Goal: Task Accomplishment & Management: Complete application form

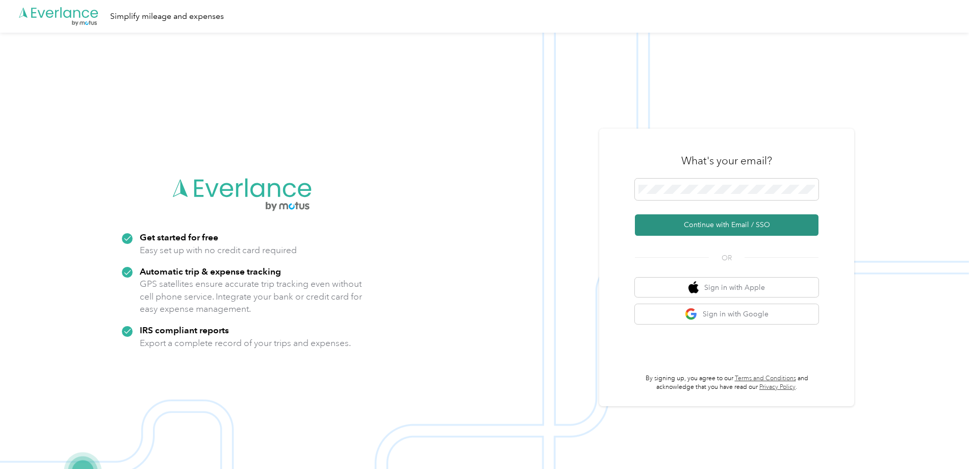
click at [706, 227] on button "Continue with Email / SSO" at bounding box center [727, 224] width 184 height 21
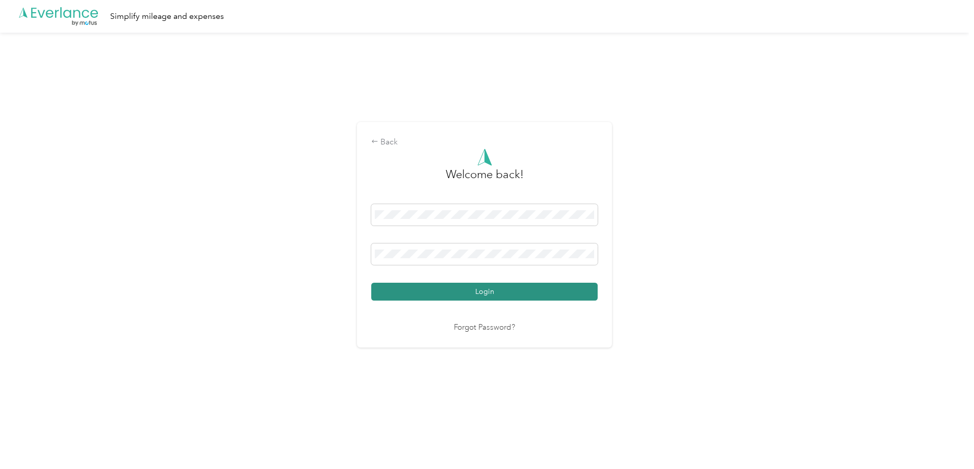
click at [468, 289] on button "Login" at bounding box center [484, 292] width 227 height 18
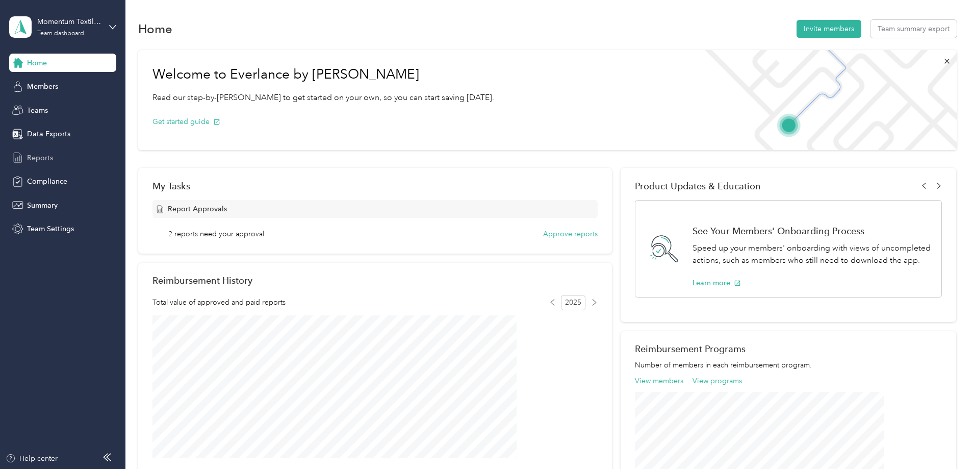
click at [29, 158] on span "Reports" at bounding box center [40, 158] width 26 height 11
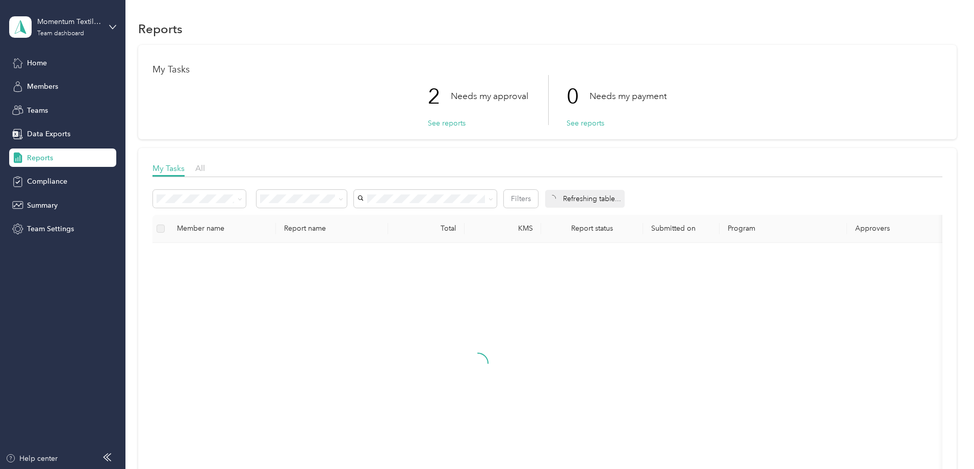
click at [107, 26] on div "Momentum Textiles - CAN Team dashboard" at bounding box center [62, 27] width 107 height 36
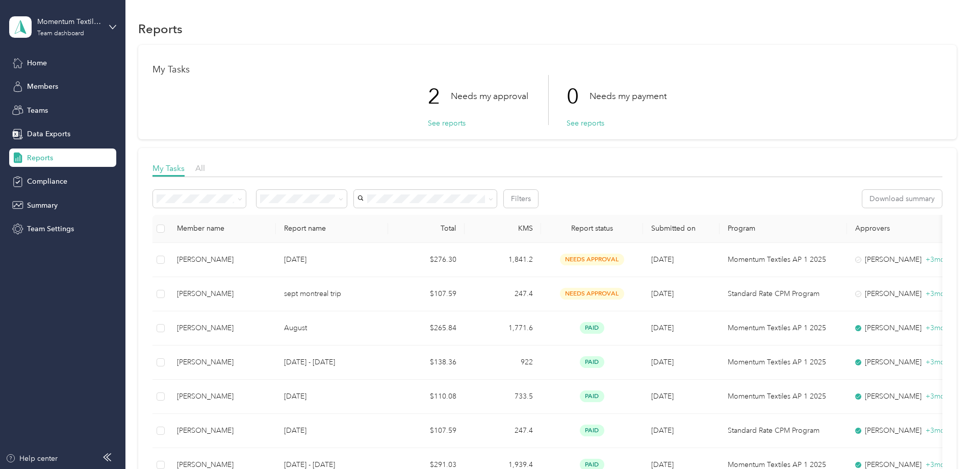
click at [34, 106] on div "Personal dashboard" at bounding box center [50, 107] width 64 height 11
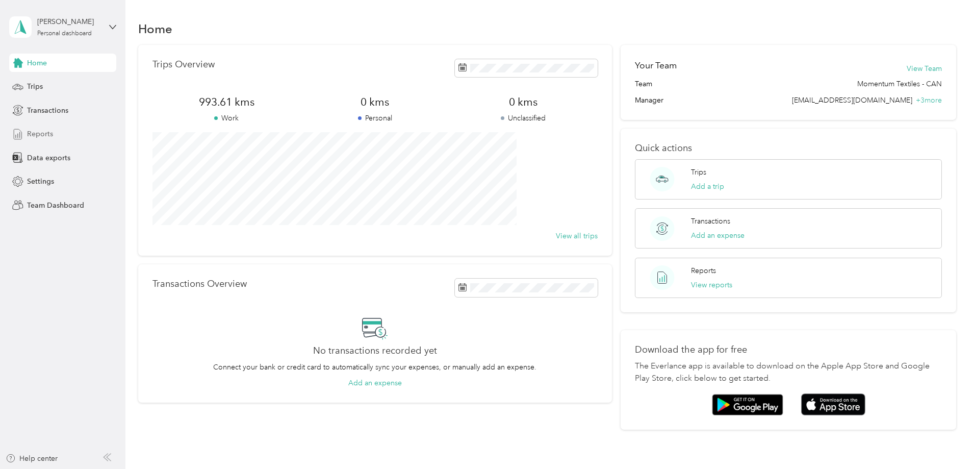
click at [41, 135] on span "Reports" at bounding box center [40, 134] width 26 height 11
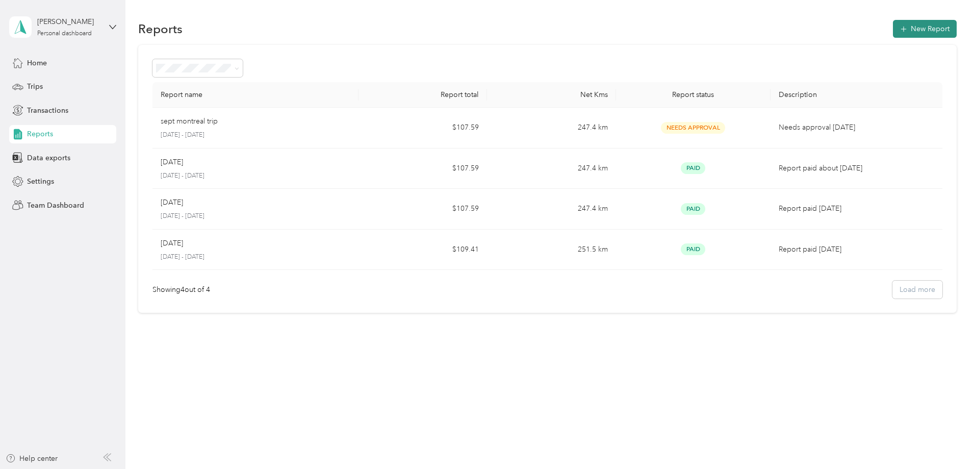
click at [893, 25] on button "New Report" at bounding box center [925, 29] width 64 height 18
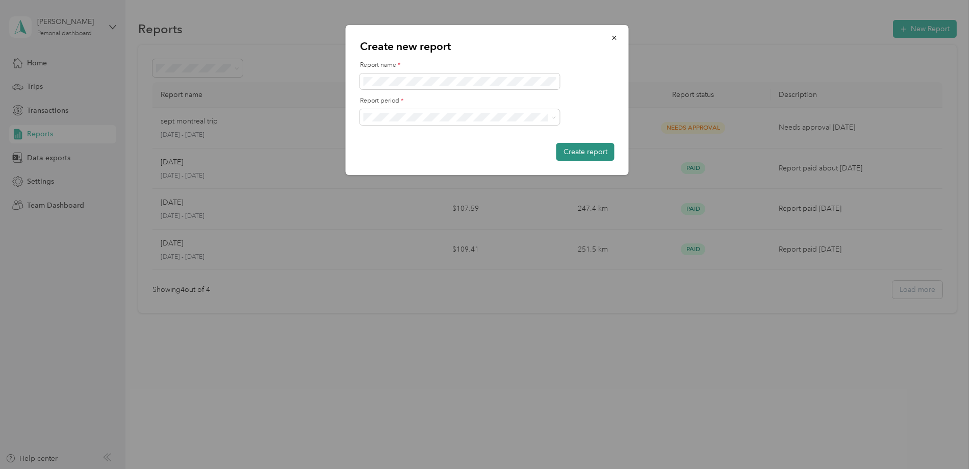
click at [589, 153] on button "Create report" at bounding box center [586, 152] width 58 height 18
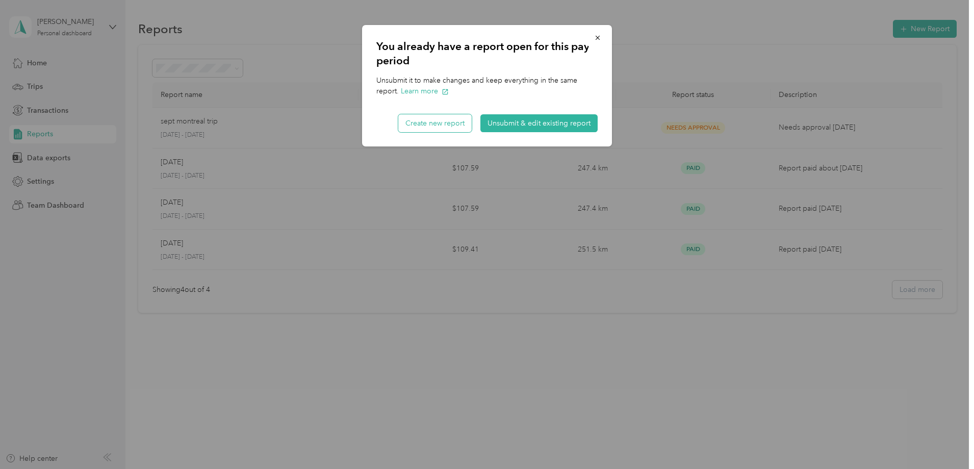
click at [446, 126] on button "Create new report" at bounding box center [434, 123] width 73 height 18
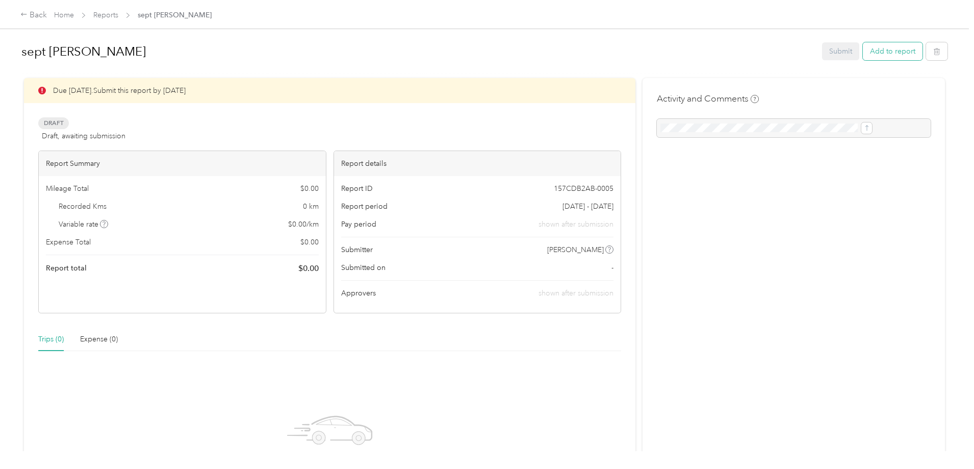
click at [863, 50] on button "Add to report" at bounding box center [893, 51] width 60 height 18
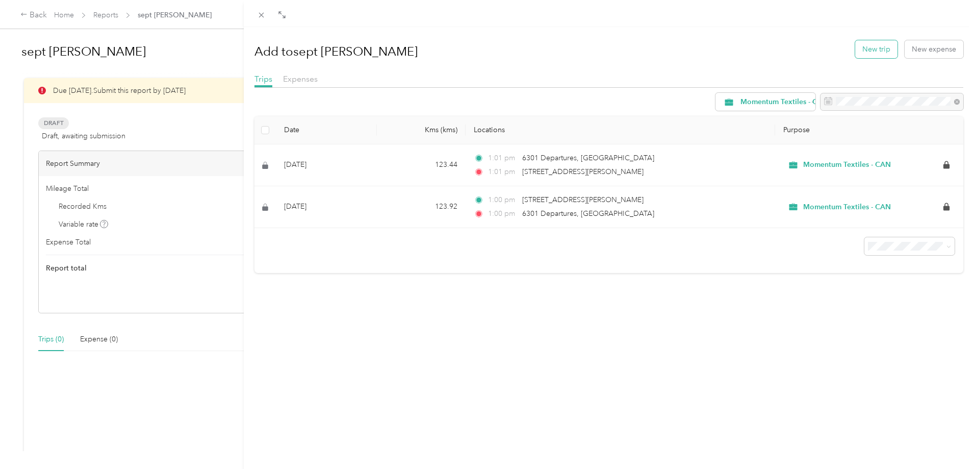
click at [870, 53] on button "New trip" at bounding box center [877, 49] width 42 height 18
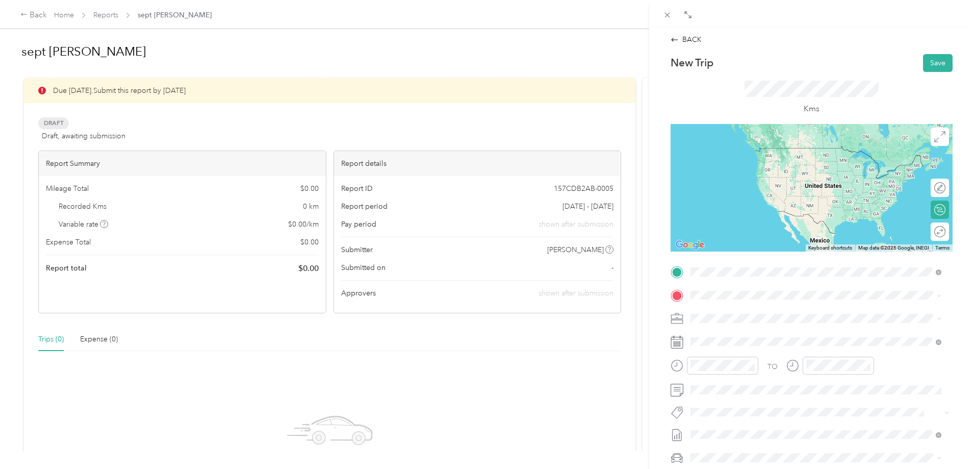
click at [739, 312] on span "[STREET_ADDRESS][PERSON_NAME]" at bounding box center [770, 308] width 121 height 9
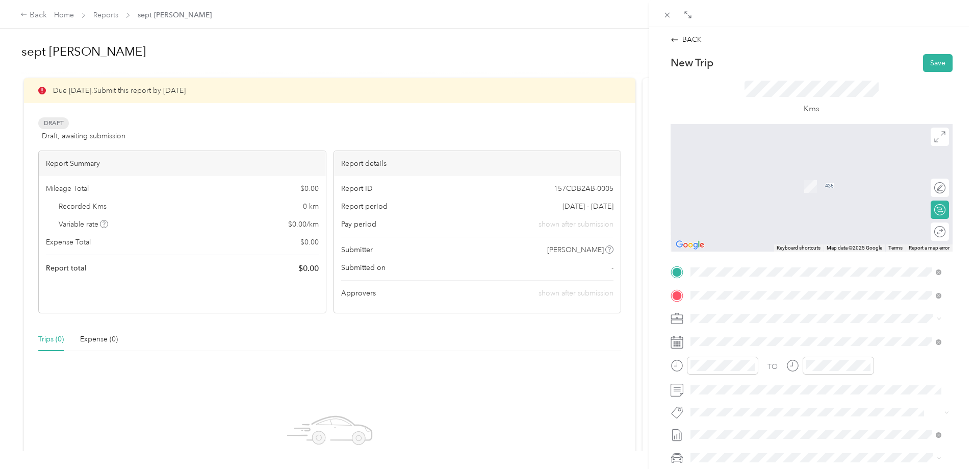
click at [737, 399] on span "[STREET_ADDRESS][PERSON_NAME]" at bounding box center [770, 394] width 121 height 9
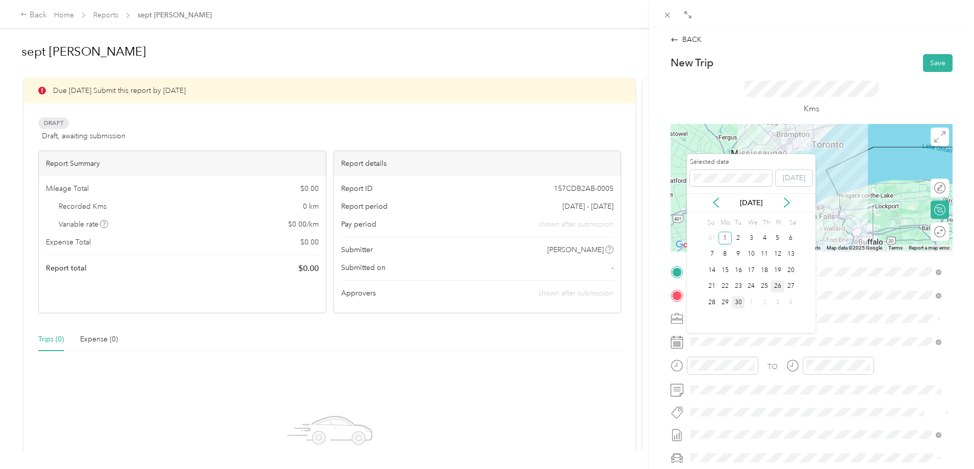
click at [780, 287] on div "26" at bounding box center [777, 286] width 13 height 13
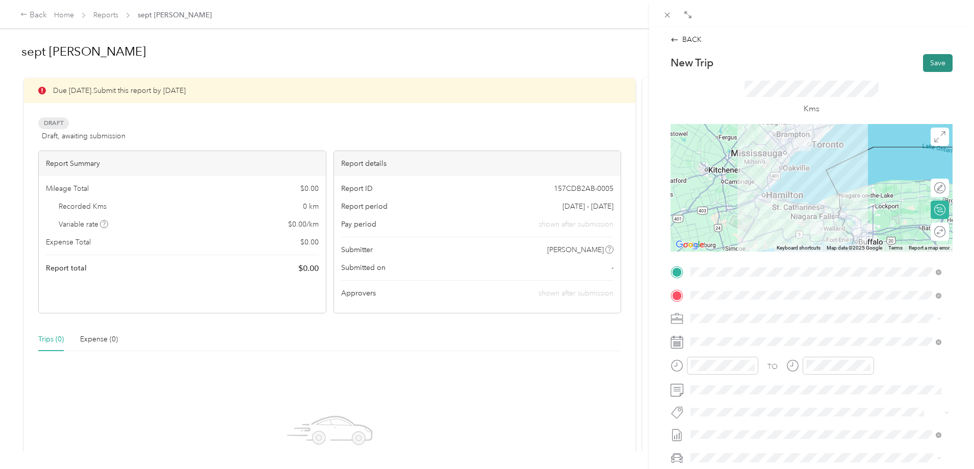
click at [927, 58] on button "Save" at bounding box center [938, 63] width 30 height 18
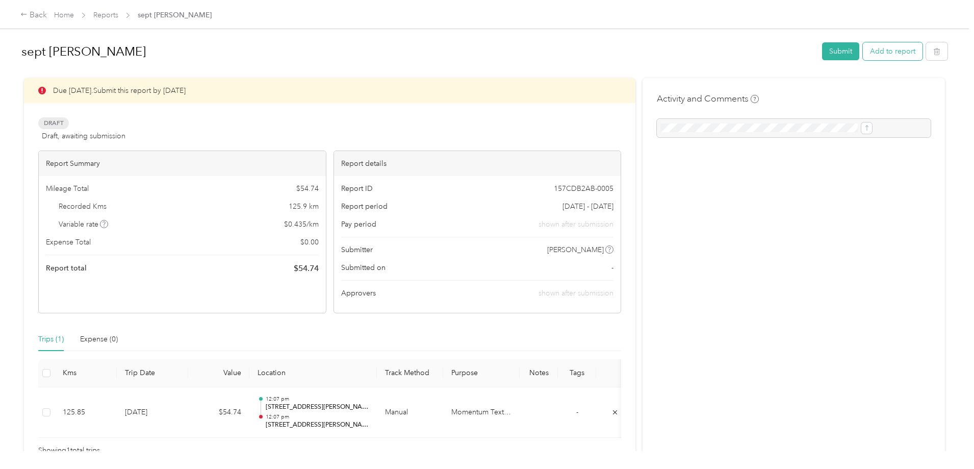
click at [863, 47] on button "Add to report" at bounding box center [893, 51] width 60 height 18
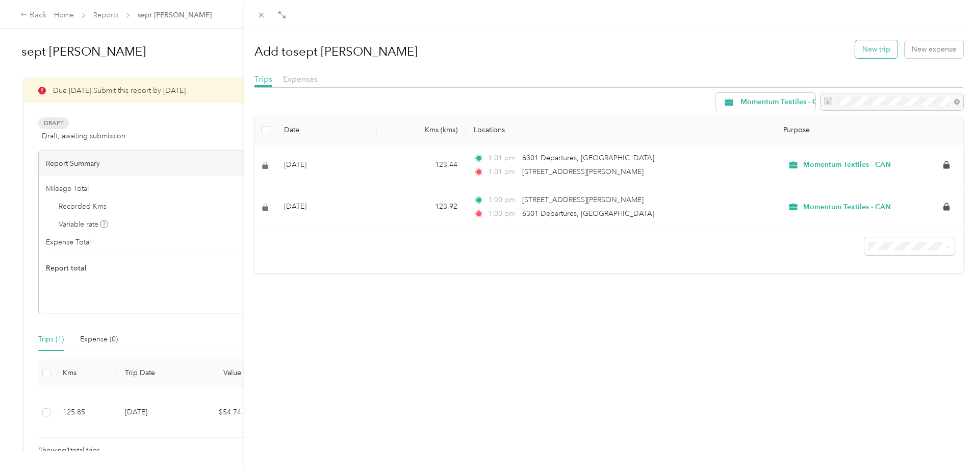
click at [860, 46] on button "New trip" at bounding box center [877, 49] width 42 height 18
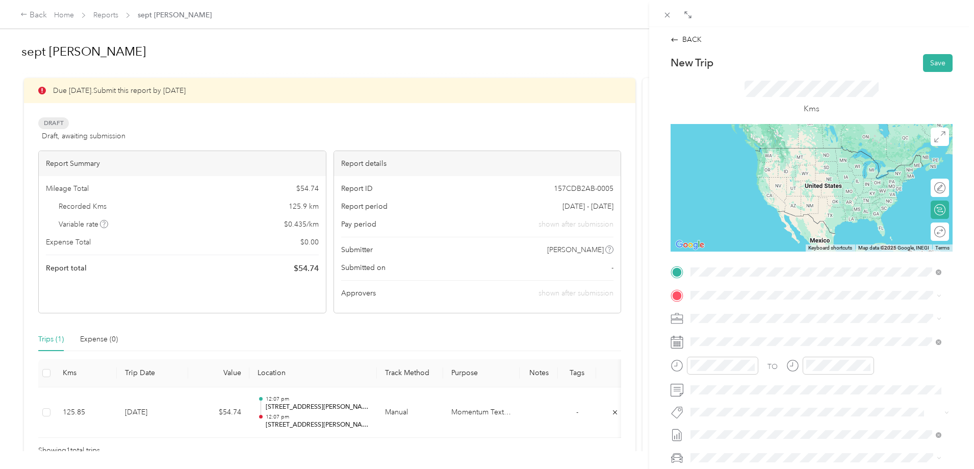
click at [744, 376] on span "[STREET_ADDRESS][PERSON_NAME]" at bounding box center [770, 371] width 121 height 9
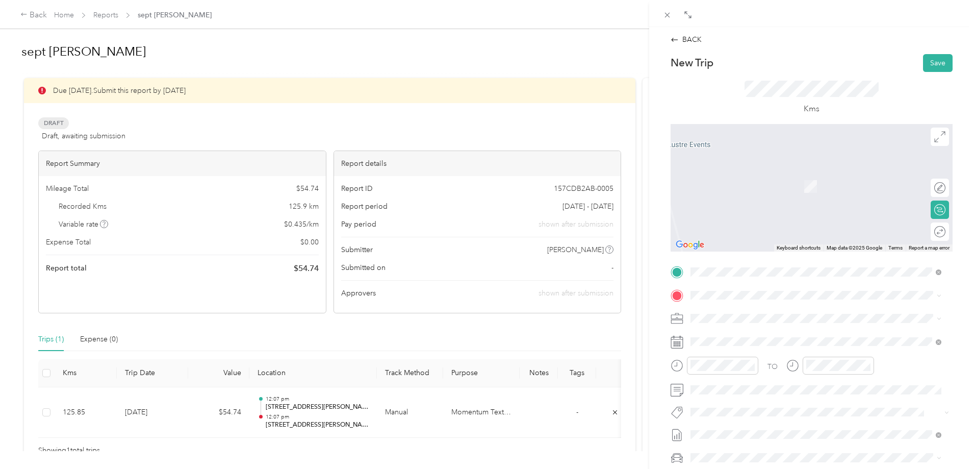
click at [729, 336] on span "[STREET_ADDRESS][PERSON_NAME]" at bounding box center [770, 331] width 121 height 9
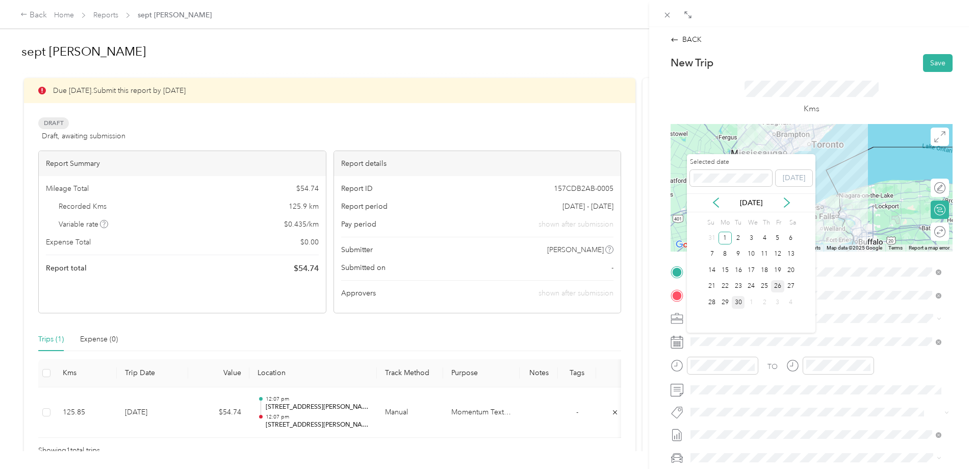
click at [778, 280] on div "26" at bounding box center [777, 286] width 13 height 13
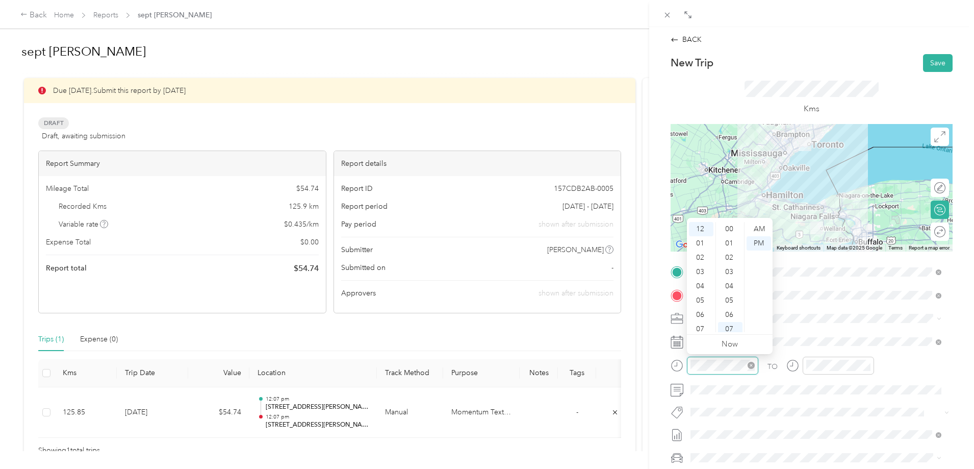
scroll to position [100, 0]
click at [701, 287] on div "04" at bounding box center [701, 286] width 24 height 14
click at [733, 329] on div "30" at bounding box center [730, 333] width 24 height 14
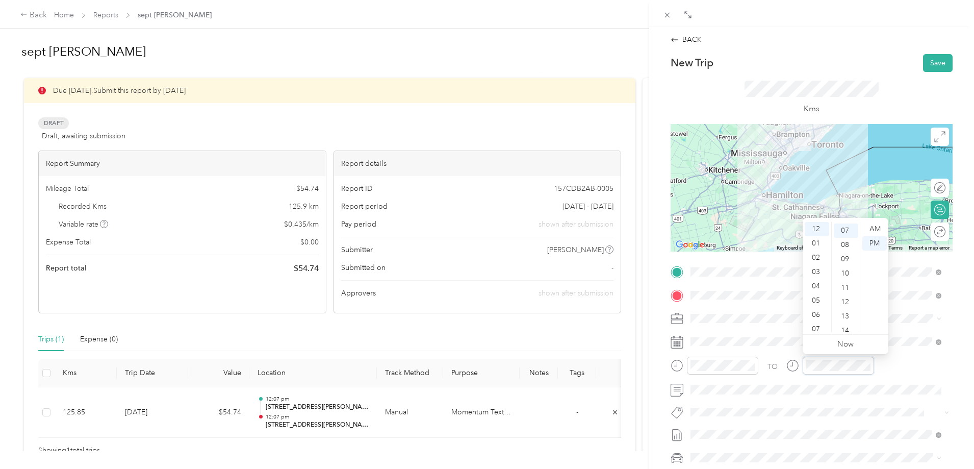
scroll to position [100, 0]
click at [818, 316] on div "06" at bounding box center [817, 315] width 24 height 14
click at [848, 228] on div "00" at bounding box center [846, 229] width 24 height 14
click at [905, 382] on span at bounding box center [820, 390] width 266 height 16
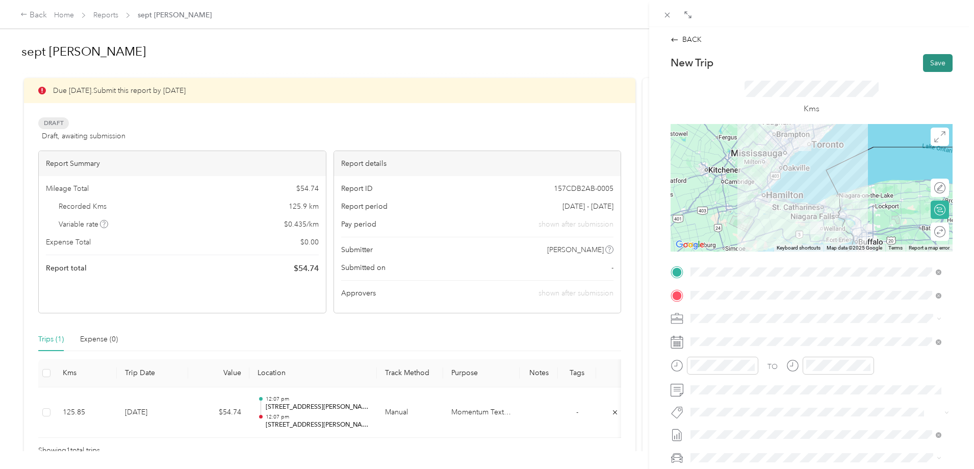
click at [924, 63] on button "Save" at bounding box center [938, 63] width 30 height 18
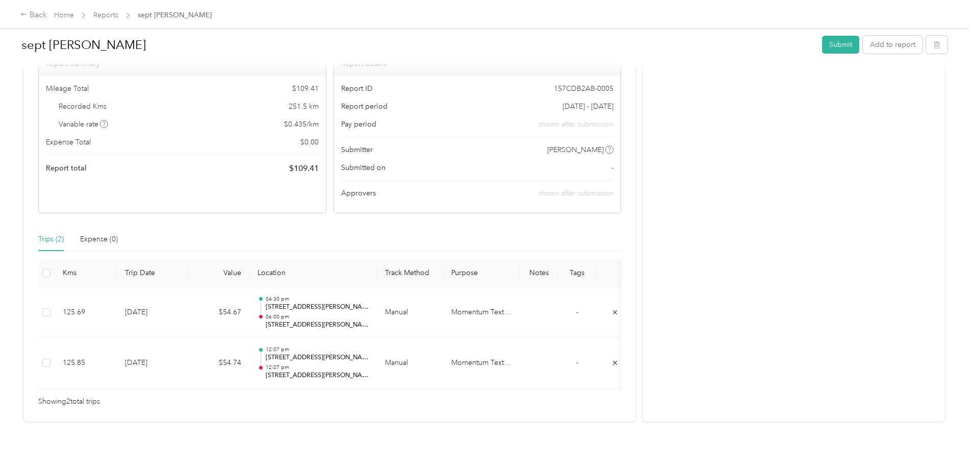
scroll to position [102, 0]
click at [822, 42] on button "Submit" at bounding box center [840, 45] width 37 height 18
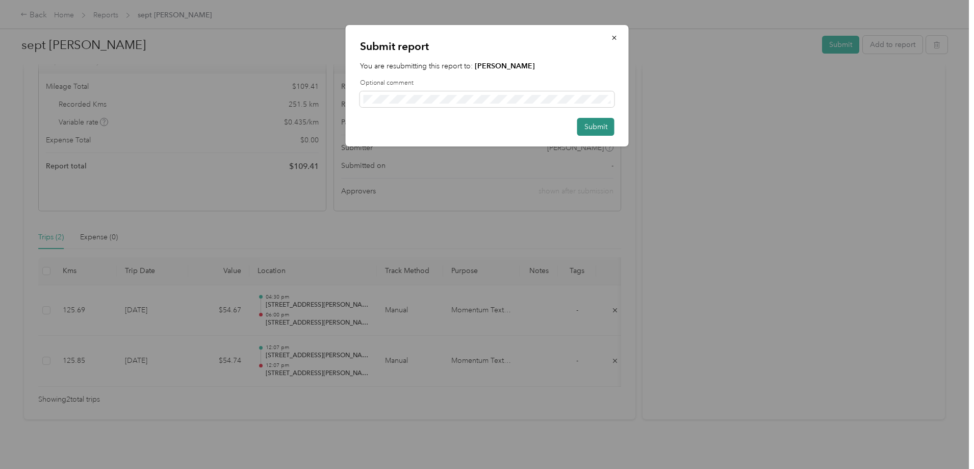
click at [595, 124] on button "Submit" at bounding box center [596, 127] width 37 height 18
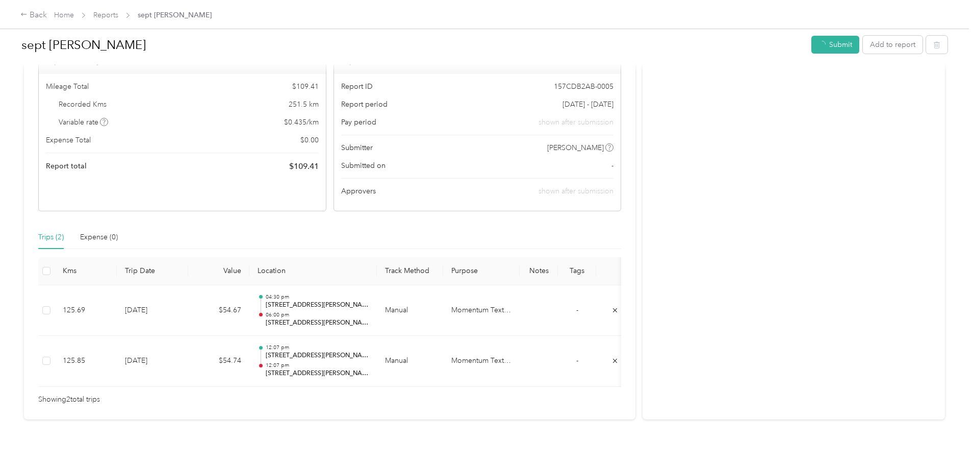
scroll to position [77, 0]
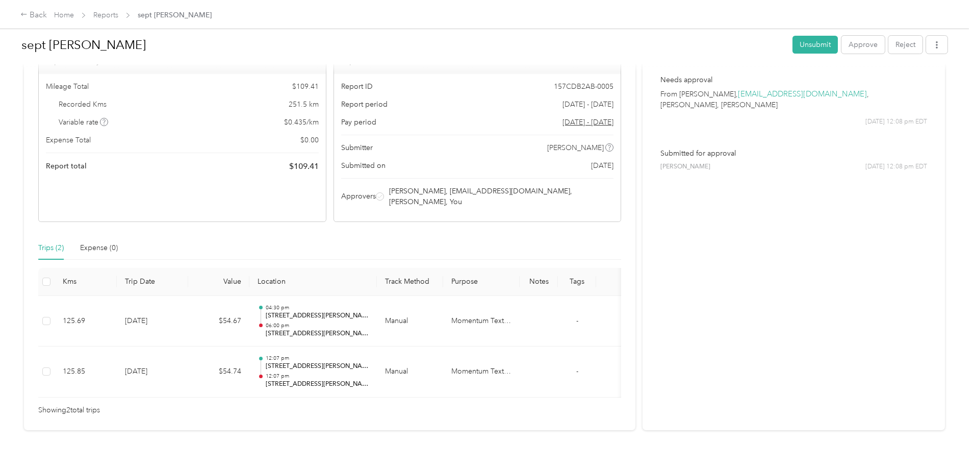
click at [64, 245] on div "Trips (2)" at bounding box center [51, 247] width 26 height 11
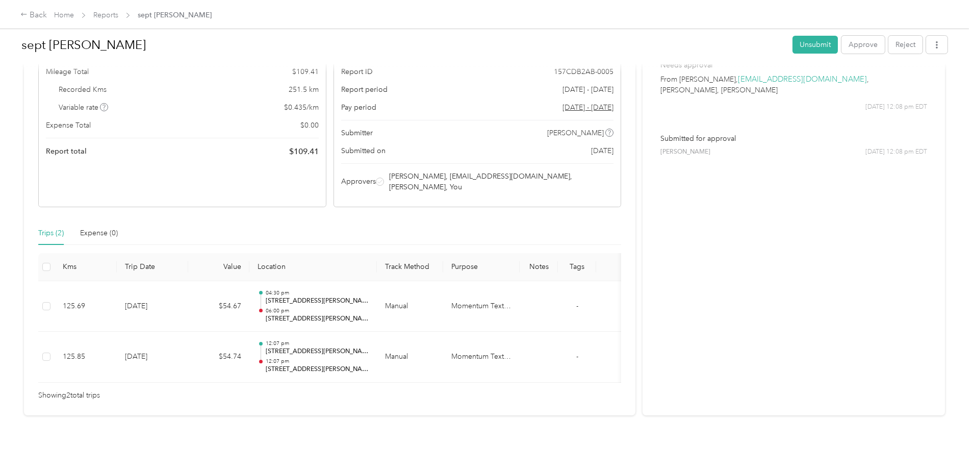
scroll to position [0, 0]
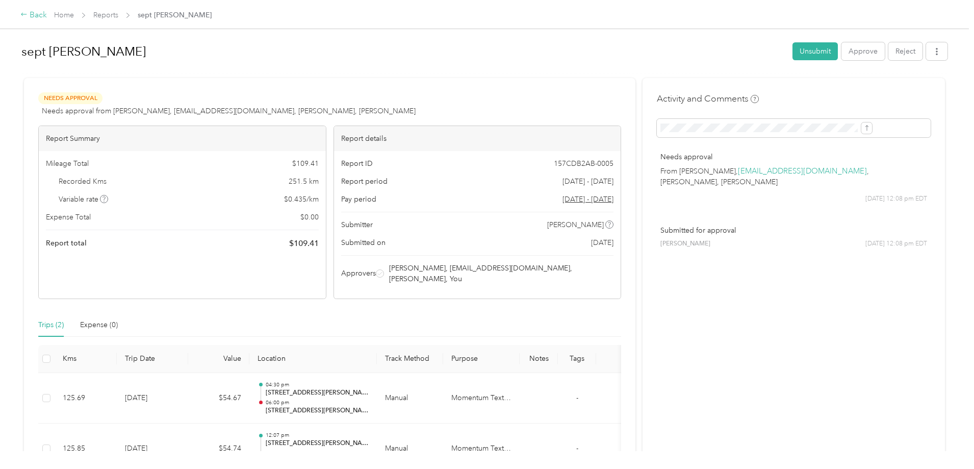
click at [28, 17] on icon at bounding box center [23, 14] width 7 height 7
